Goal: Navigation & Orientation: Find specific page/section

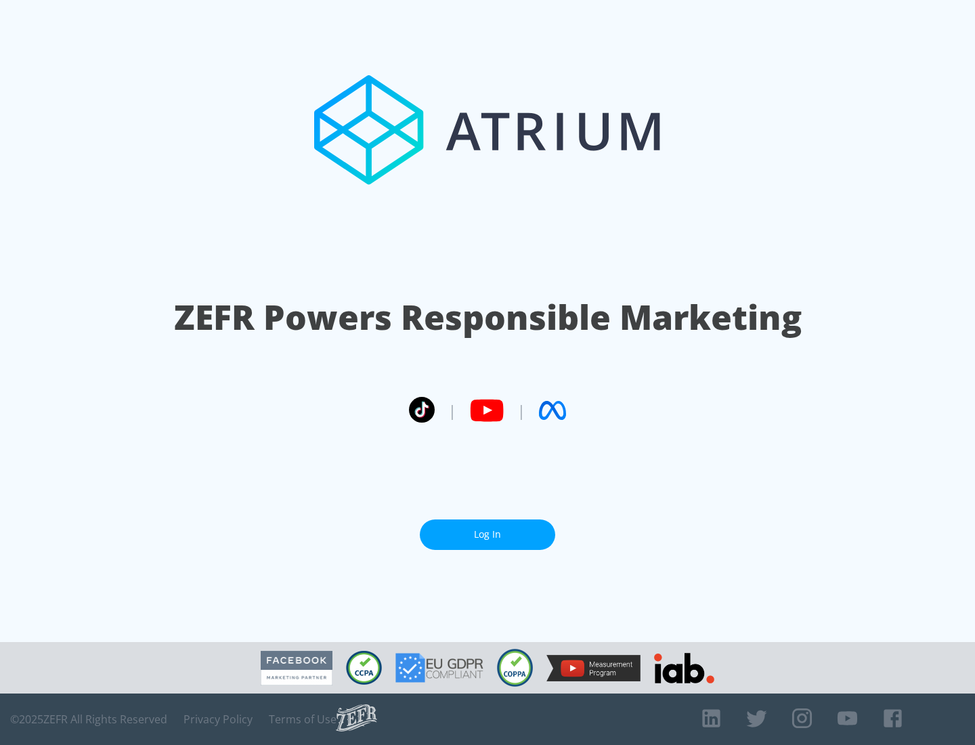
click at [488, 534] on link "Log In" at bounding box center [487, 534] width 135 height 30
